Goal: Task Accomplishment & Management: Manage account settings

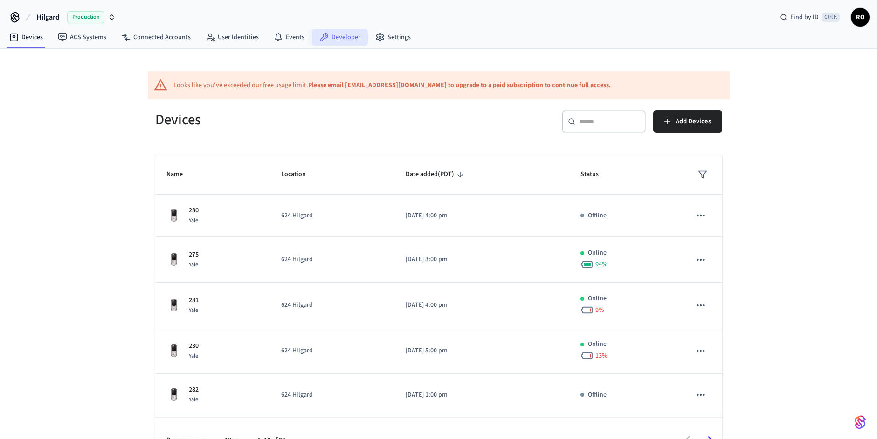
click at [338, 35] on link "Developer" at bounding box center [340, 37] width 56 height 17
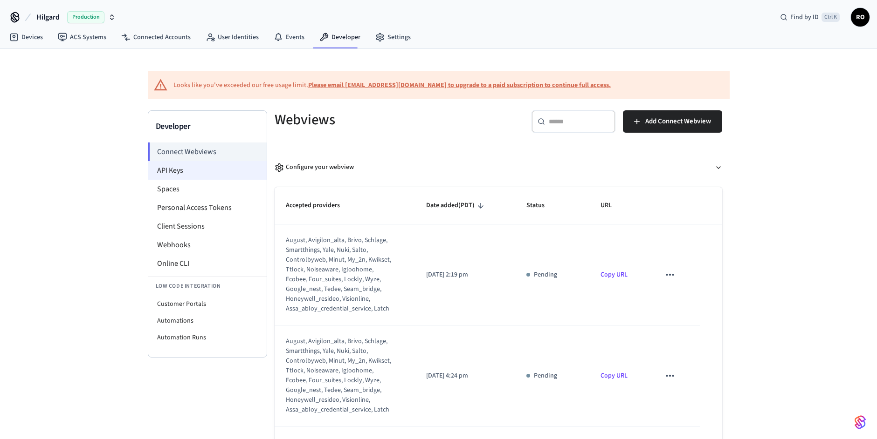
click at [162, 172] on li "API Keys" at bounding box center [207, 170] width 118 height 19
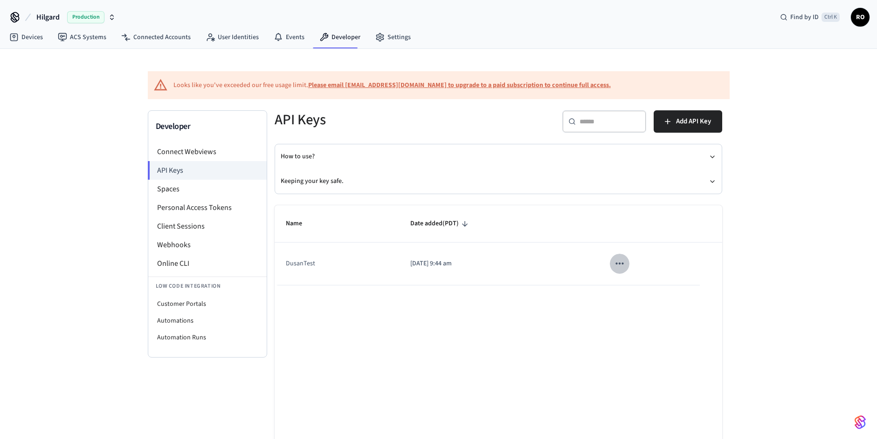
click at [622, 262] on icon "sticky table" at bounding box center [619, 264] width 12 height 12
click at [624, 323] on icon at bounding box center [627, 326] width 7 height 14
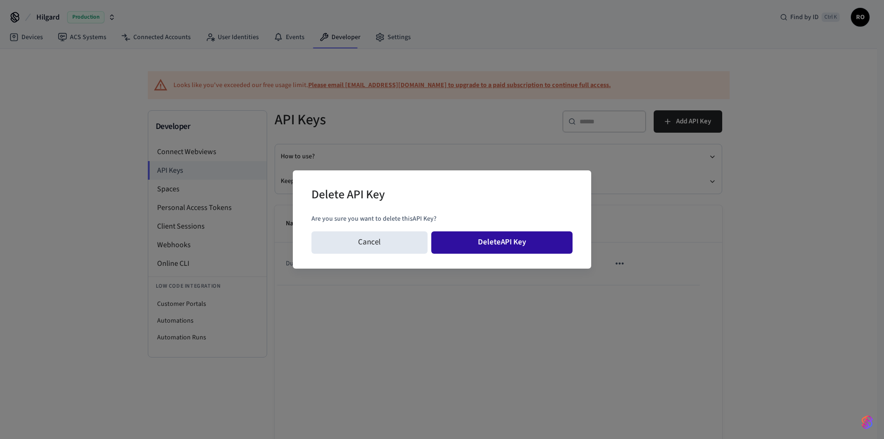
click at [507, 240] on button "Delete API Key" at bounding box center [502, 243] width 142 height 22
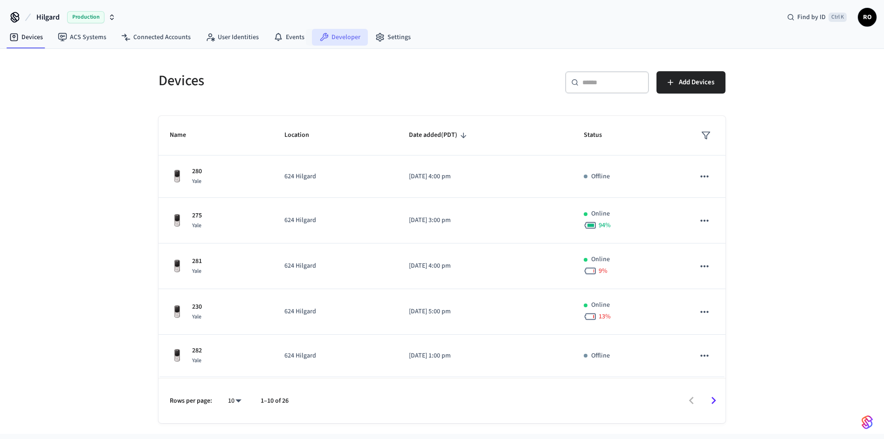
click at [320, 38] on icon at bounding box center [324, 37] width 8 height 8
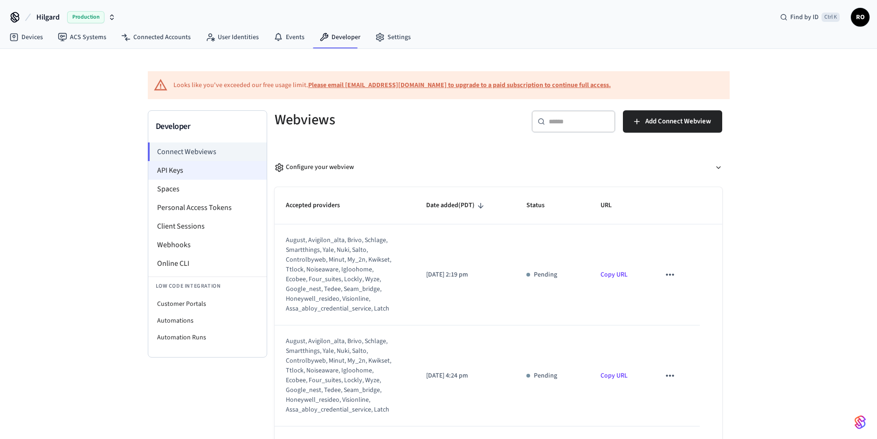
click at [195, 169] on li "API Keys" at bounding box center [207, 170] width 118 height 19
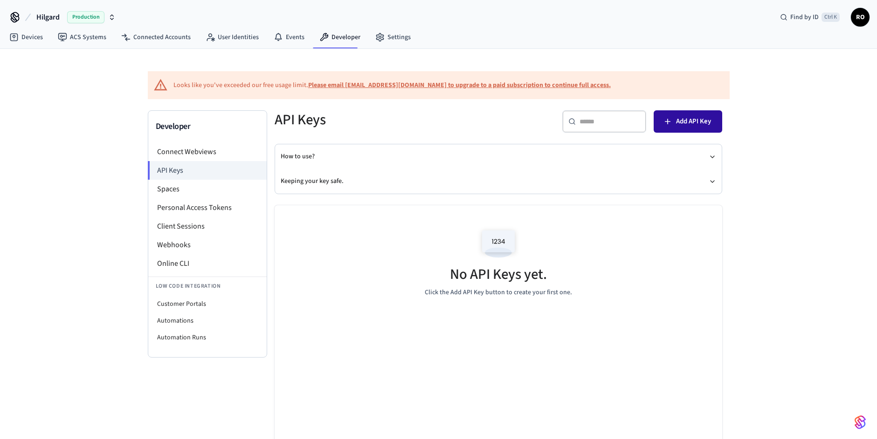
click at [694, 123] on span "Add API Key" at bounding box center [693, 122] width 35 height 12
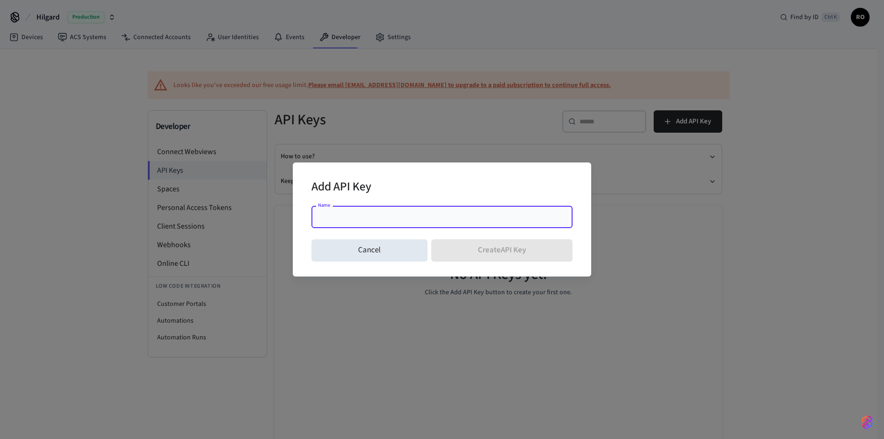
click at [428, 214] on input "Name" at bounding box center [442, 216] width 250 height 9
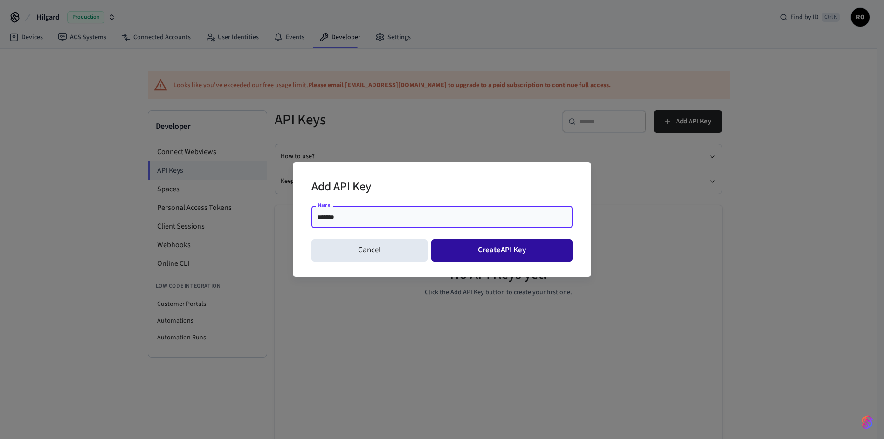
type input "*******"
click at [477, 250] on button "Create API Key" at bounding box center [502, 251] width 142 height 22
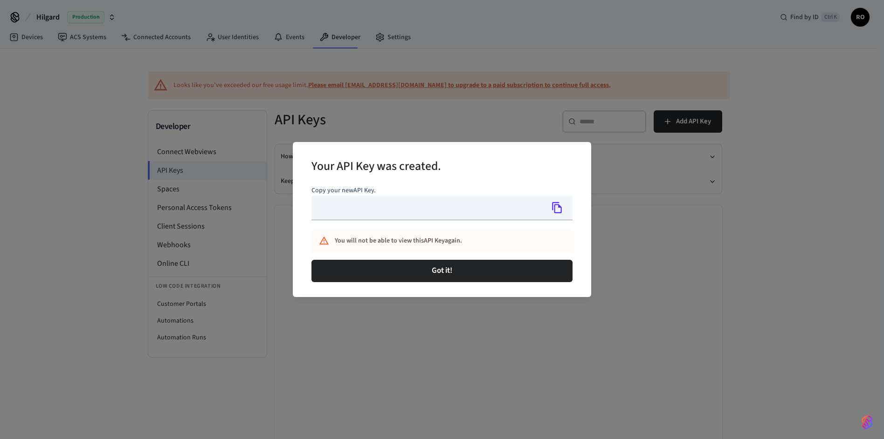
type input "**********"
click at [559, 207] on icon "Copy" at bounding box center [557, 207] width 10 height 11
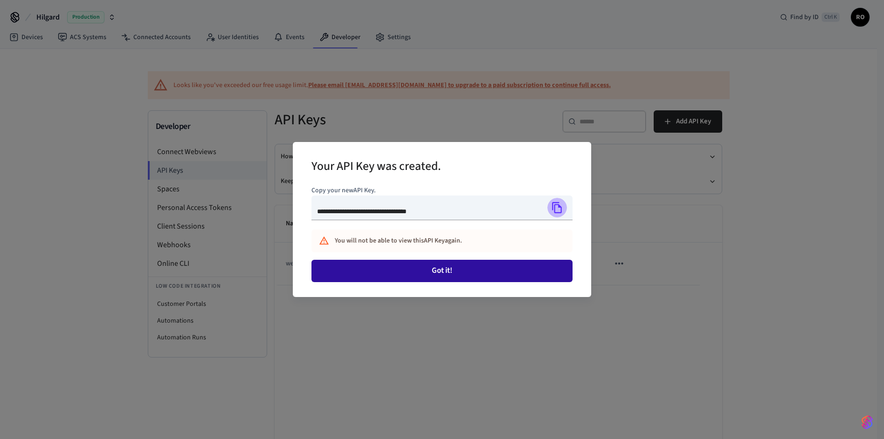
click at [432, 276] on button "Got it!" at bounding box center [441, 271] width 261 height 22
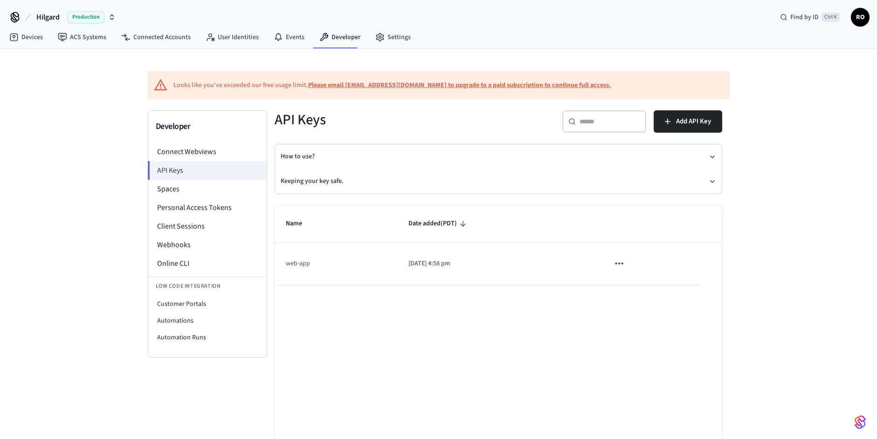
click at [426, 137] on div "API Keys" at bounding box center [377, 119] width 229 height 41
